Goal: Find specific page/section: Find specific page/section

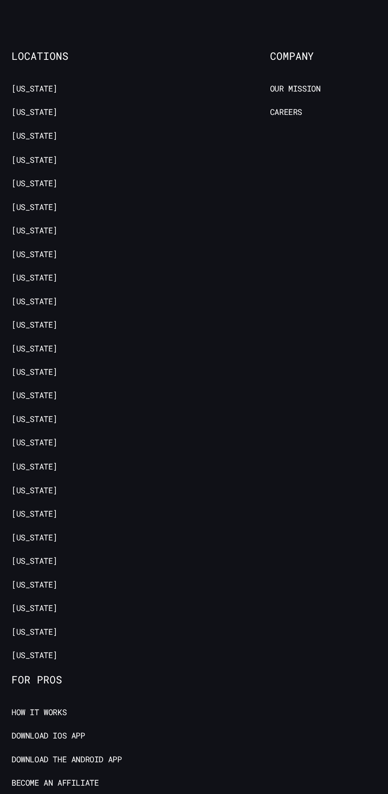
click at [27, 385] on link "[US_STATE]" at bounding box center [24, 389] width 32 height 8
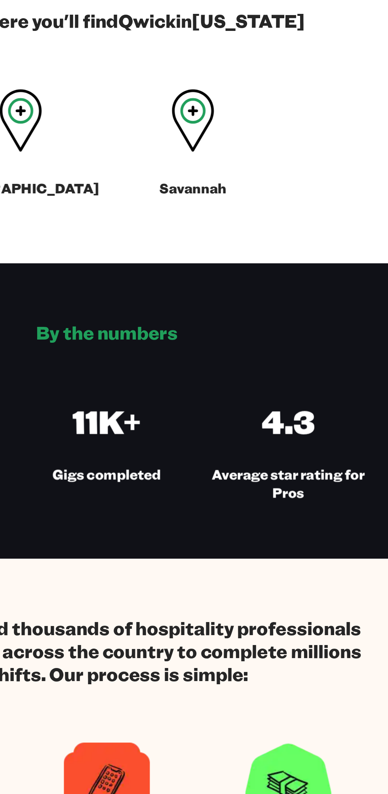
click at [263, 363] on div "Savannah" at bounding box center [253, 348] width 119 height 80
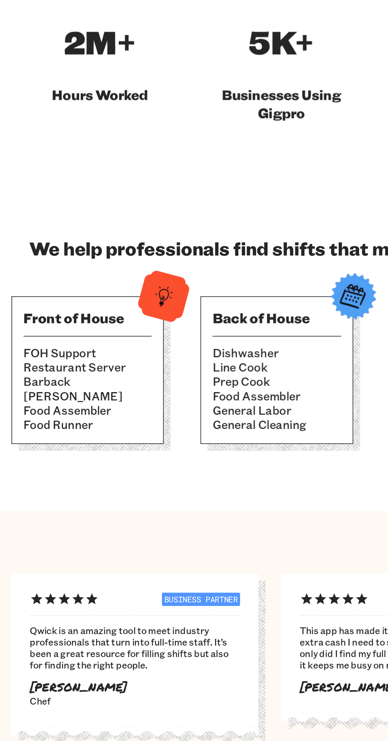
scroll to position [347, 0]
click at [62, 454] on li "FOH Support" at bounding box center [60, 459] width 88 height 10
click at [104, 401] on img at bounding box center [112, 420] width 39 height 39
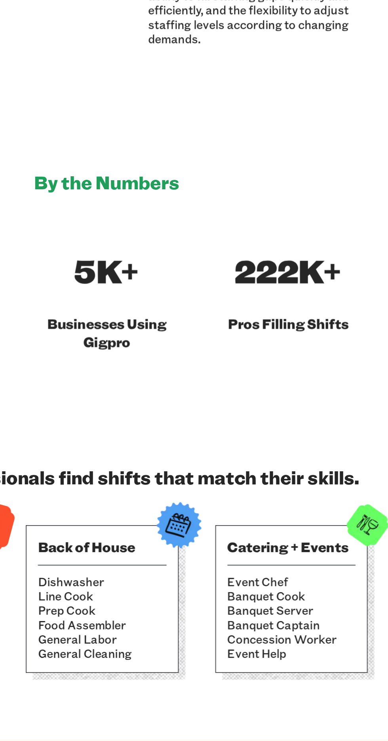
scroll to position [0, 0]
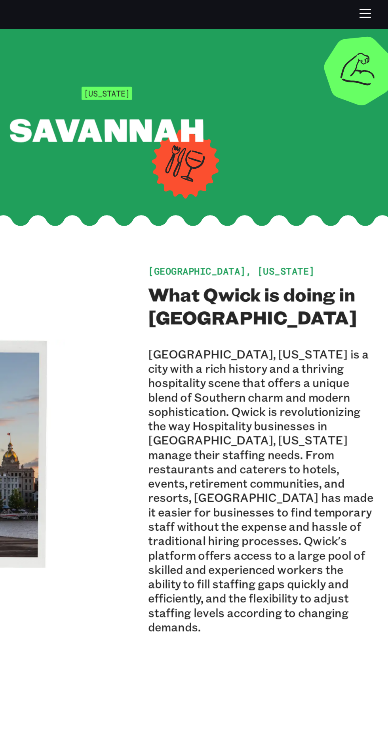
click at [372, 12] on icon "button" at bounding box center [372, 12] width 7 height 0
